Goal: Download file/media

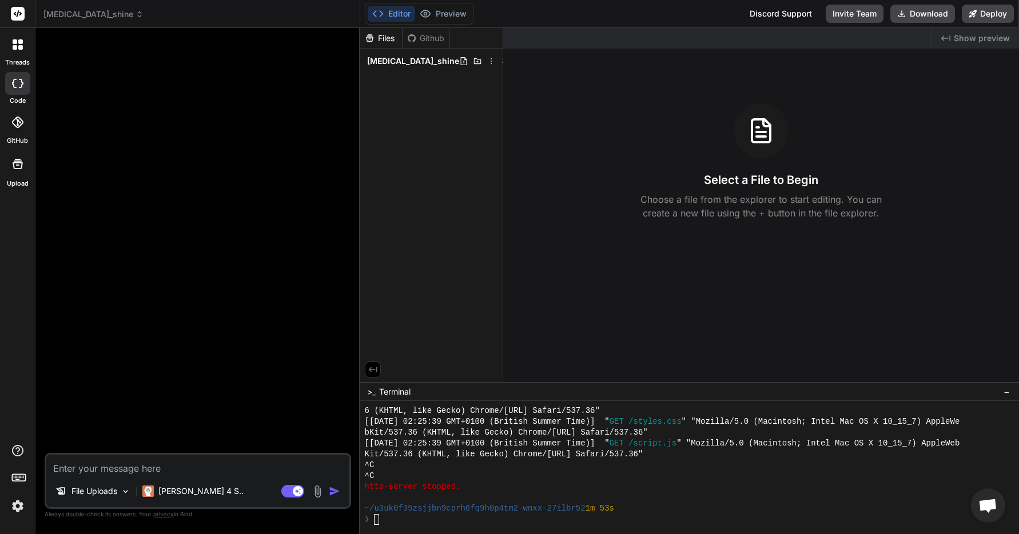
scroll to position [268, 0]
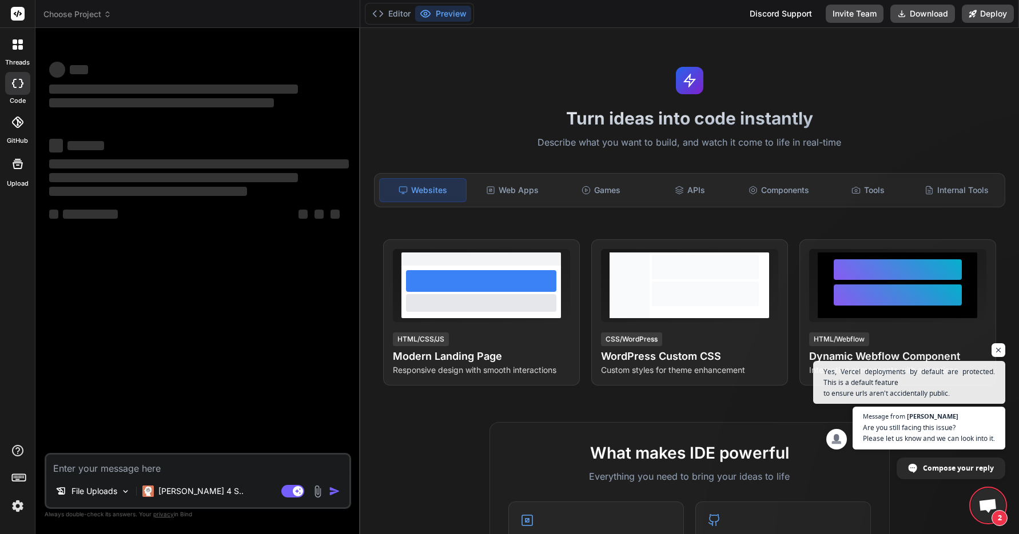
click at [8, 517] on div "threads code GitHub Upload" at bounding box center [17, 267] width 35 height 534
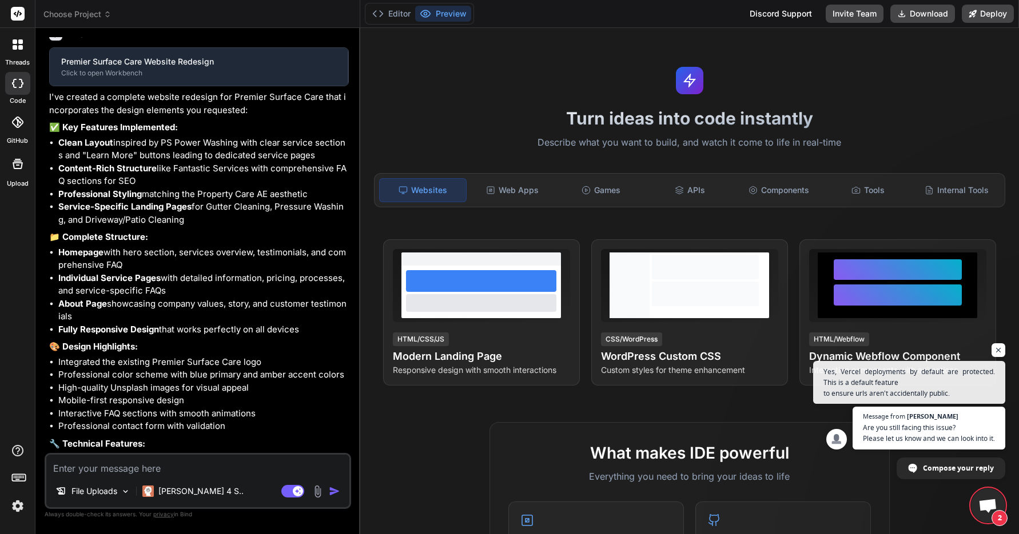
click at [15, 511] on img at bounding box center [17, 506] width 19 height 19
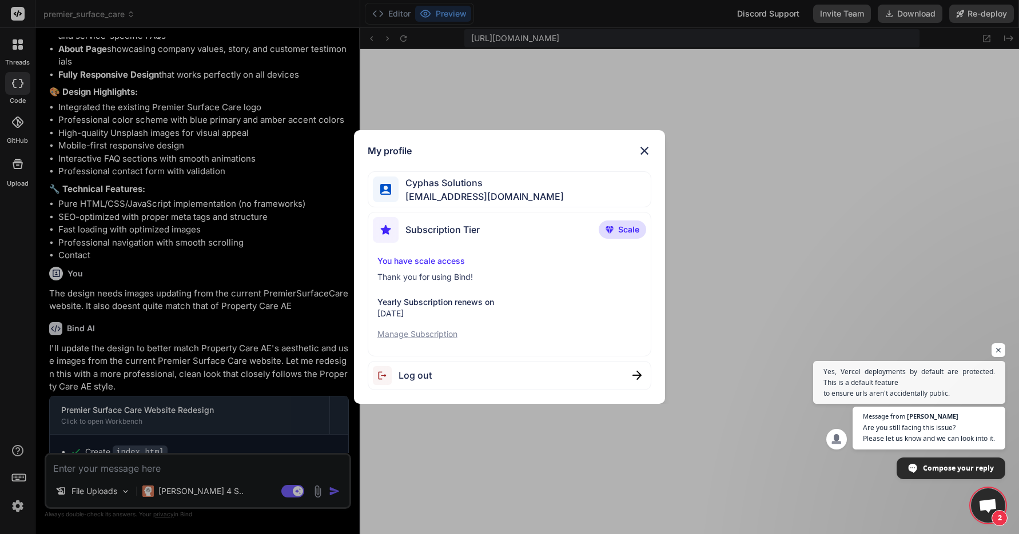
scroll to position [348, 0]
click at [647, 151] on img at bounding box center [644, 151] width 14 height 14
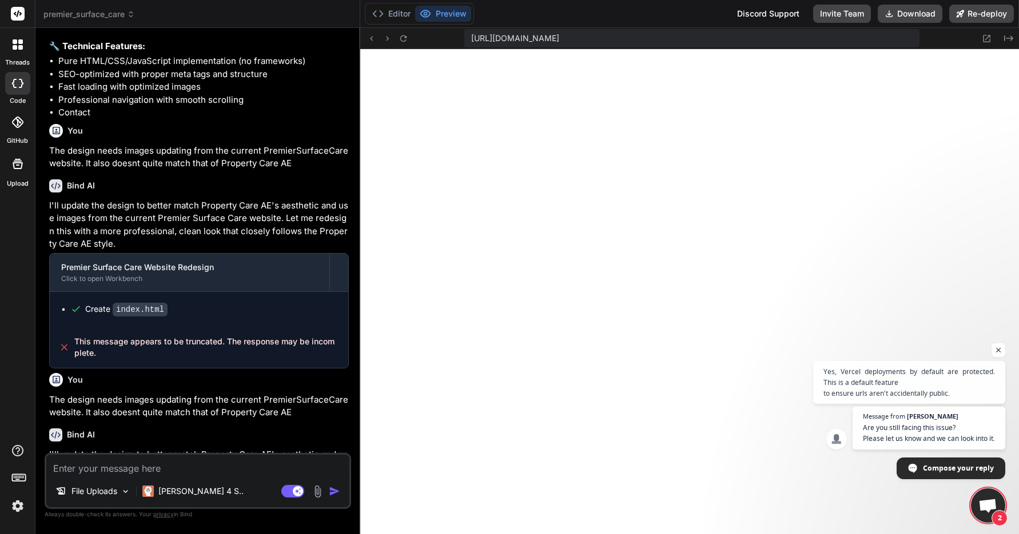
scroll to position [1508, 0]
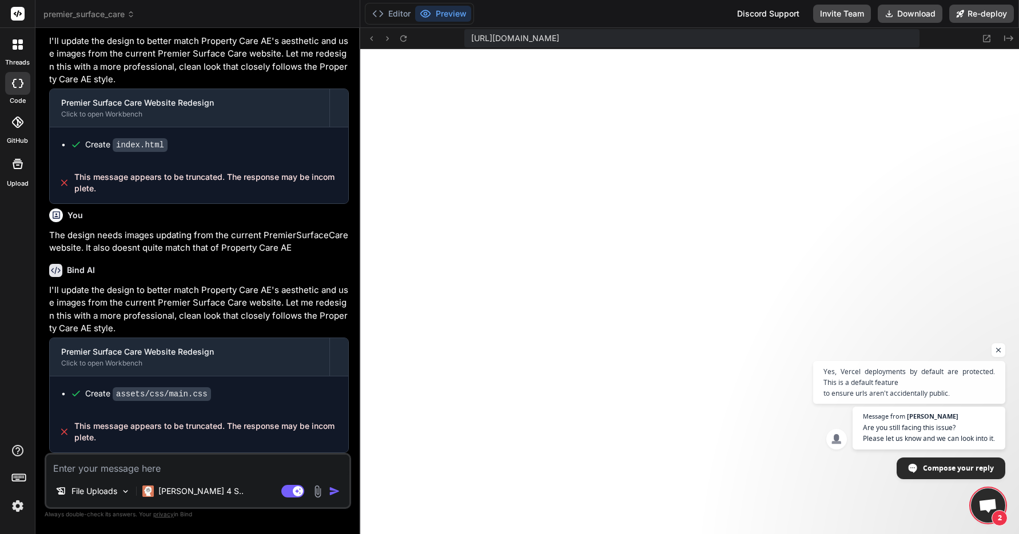
click at [214, 461] on textarea at bounding box center [197, 465] width 303 height 21
click at [210, 465] on textarea at bounding box center [197, 465] width 303 height 21
click at [132, 17] on icon at bounding box center [131, 14] width 8 height 8
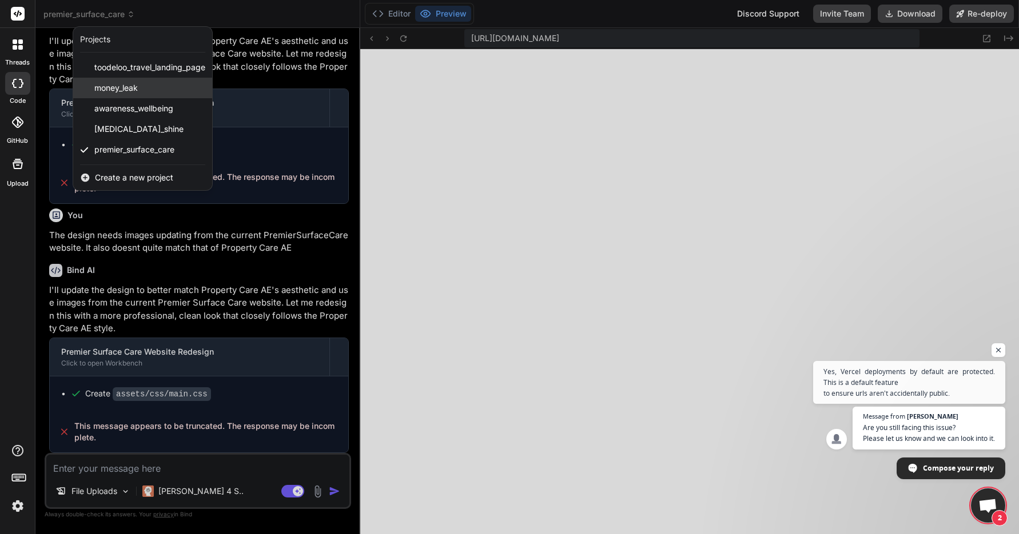
click at [145, 88] on div "money_leak" at bounding box center [142, 88] width 139 height 21
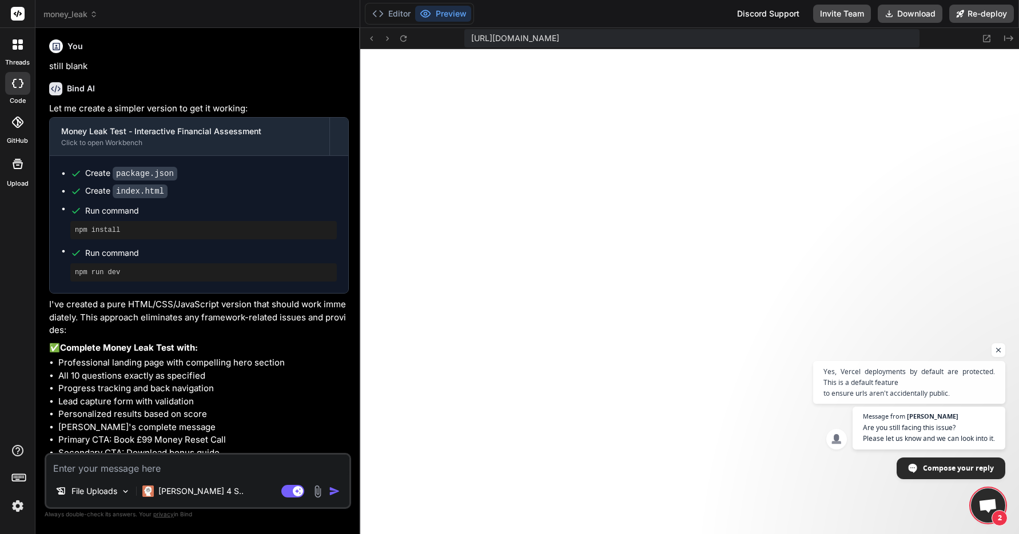
scroll to position [0, 0]
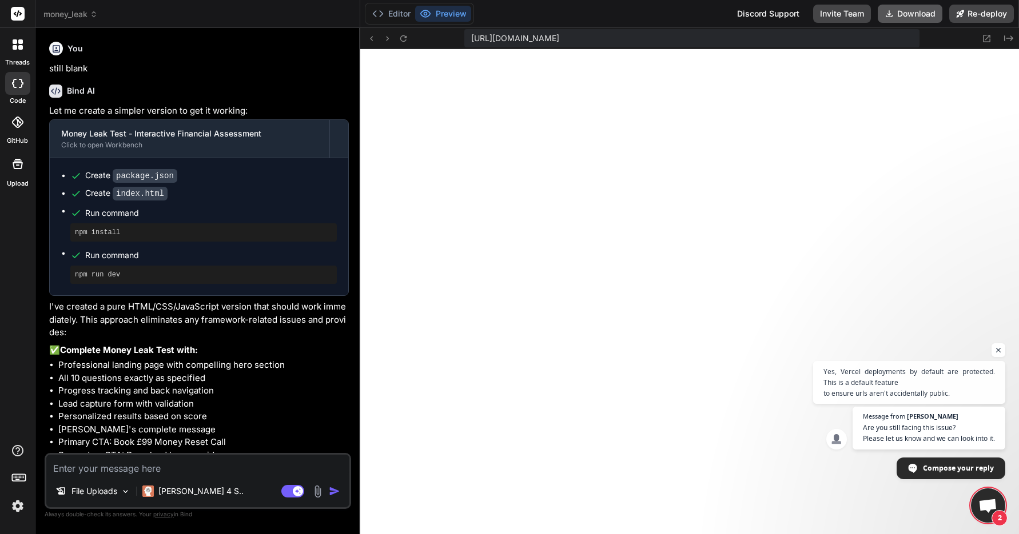
click at [914, 15] on button "Download" at bounding box center [909, 14] width 65 height 18
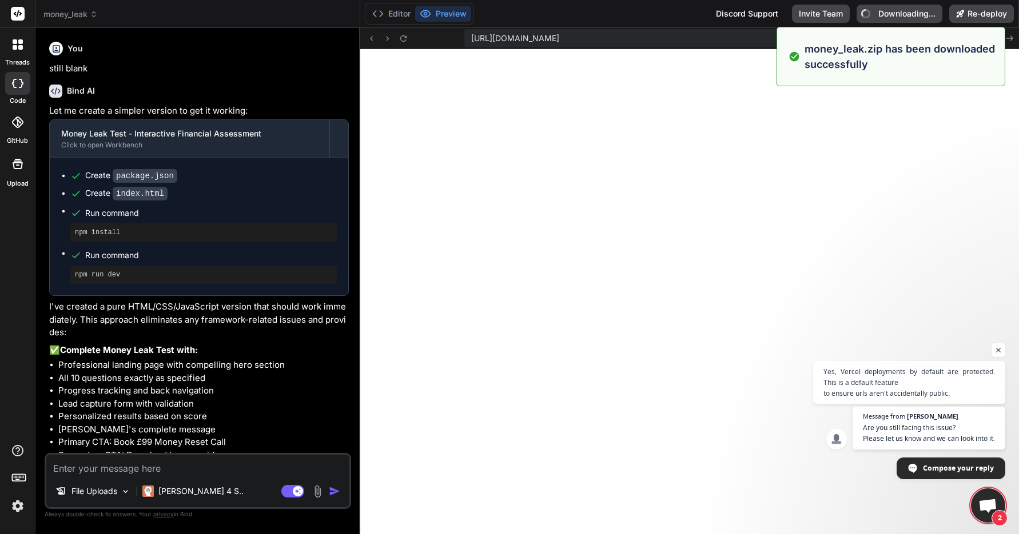
type textarea "x"
